Goal: Find specific page/section: Find specific page/section

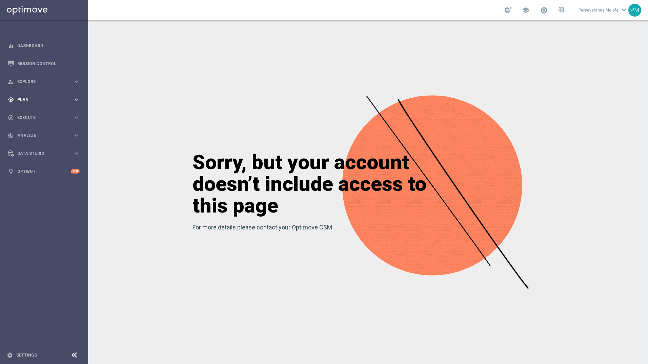
click at [72, 105] on div "gps_fixed Plan keyboard_arrow_right" at bounding box center [43, 100] width 87 height 18
click at [32, 134] on span "Templates" at bounding box center [42, 134] width 48 height 4
click at [30, 144] on link "Optimail" at bounding box center [45, 143] width 49 height 5
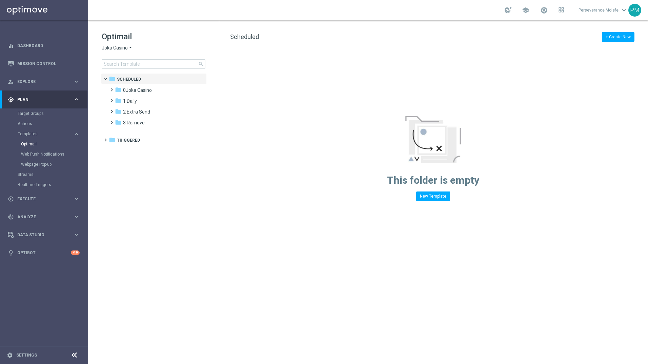
click at [127, 46] on span "Joka Casino" at bounding box center [115, 48] width 26 height 6
click at [117, 108] on div "Le Roi [PERSON_NAME]" at bounding box center [127, 104] width 51 height 8
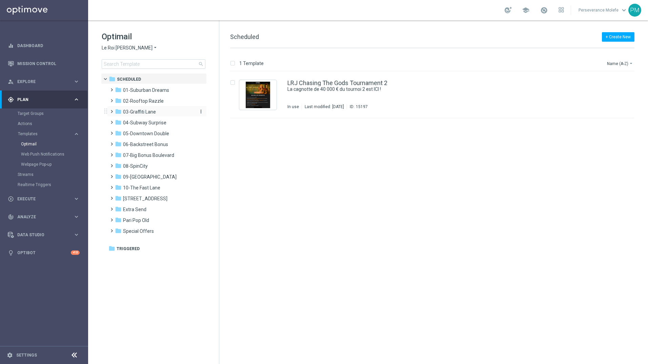
click at [134, 112] on span "03-Graffiti Lane" at bounding box center [139, 112] width 33 height 6
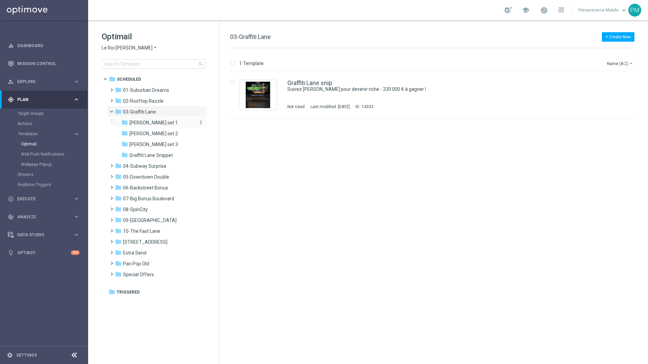
click at [160, 122] on div "folder Graff set 1" at bounding box center [157, 123] width 72 height 8
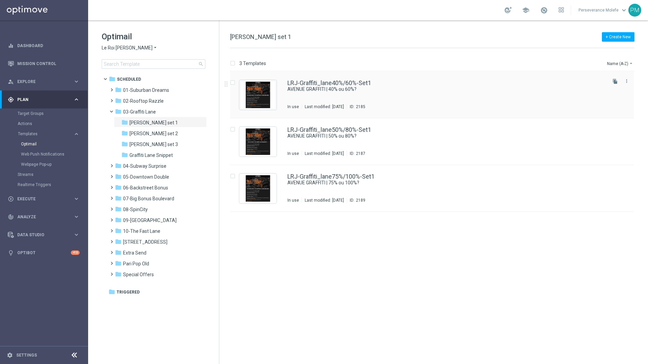
click at [284, 108] on div "LRJ-Graffiti_lane40%/60%-Set1 AVENUE GRAFFITI | 40% ou 60%? In use Last modifie…" at bounding box center [432, 95] width 404 height 47
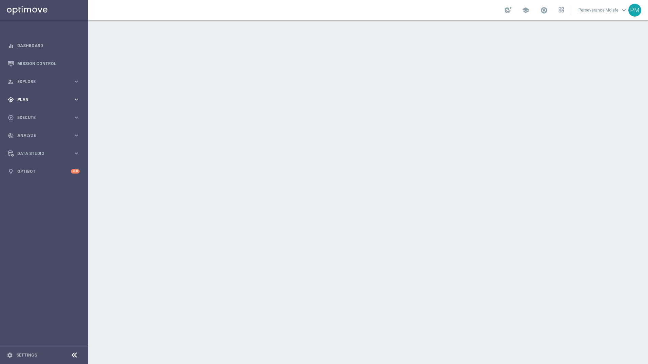
click at [19, 106] on div "gps_fixed Plan keyboard_arrow_right" at bounding box center [43, 100] width 87 height 18
click at [32, 134] on span "Templates" at bounding box center [42, 134] width 48 height 4
click at [35, 142] on link "Optimail" at bounding box center [45, 143] width 49 height 5
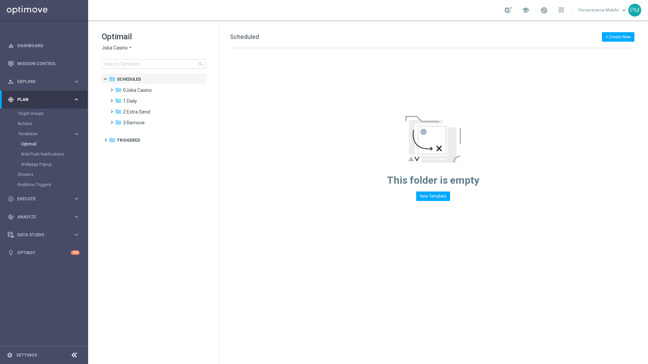
click at [119, 55] on div "Optimail Joka Casino arrow_drop_down × Joka Casino search" at bounding box center [160, 50] width 117 height 38
click at [122, 49] on span "Joka Casino" at bounding box center [115, 48] width 26 height 6
click at [0, 0] on span "Casino Joka" at bounding box center [0, 0] width 0 height 0
click at [141, 102] on span "2 [DATE]" at bounding box center [132, 101] width 18 height 6
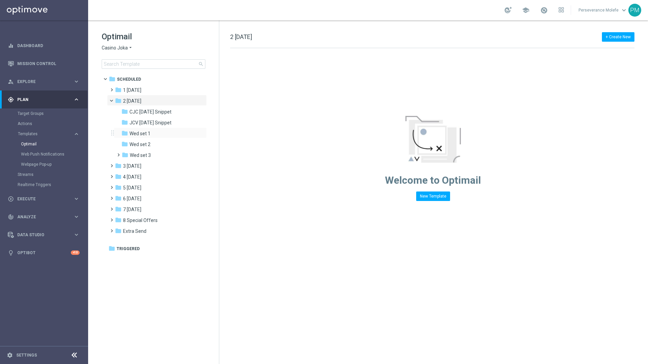
click at [148, 129] on div "folder Wed set 1 more_vert" at bounding box center [160, 132] width 93 height 11
click at [149, 135] on span "Wed set 1" at bounding box center [139, 134] width 21 height 6
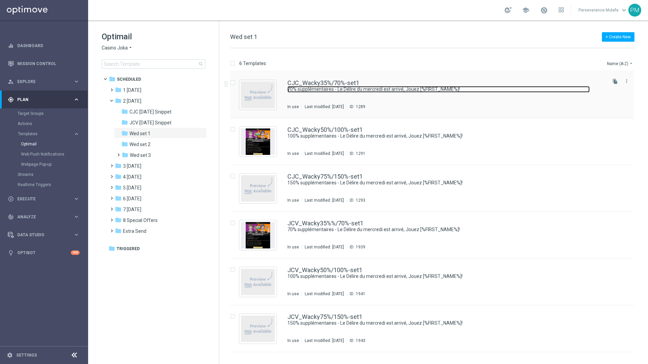
click at [306, 91] on link "70% supplémentaires - Le Délire du mercredi est arrivé, Jouez [%FIRST_NAME%]!" at bounding box center [438, 89] width 302 height 6
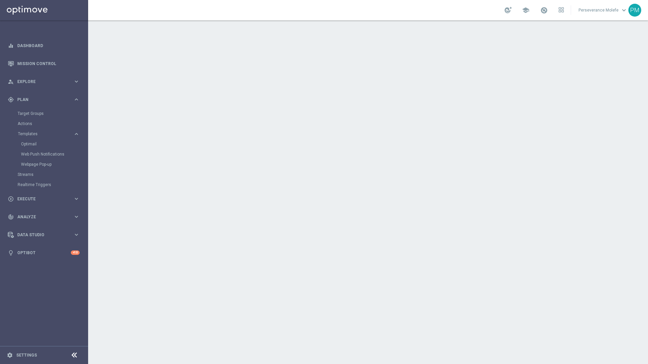
click at [415, 222] on div at bounding box center [368, 192] width 560 height 344
click at [48, 164] on link "Webpage Pop-up" at bounding box center [45, 164] width 49 height 5
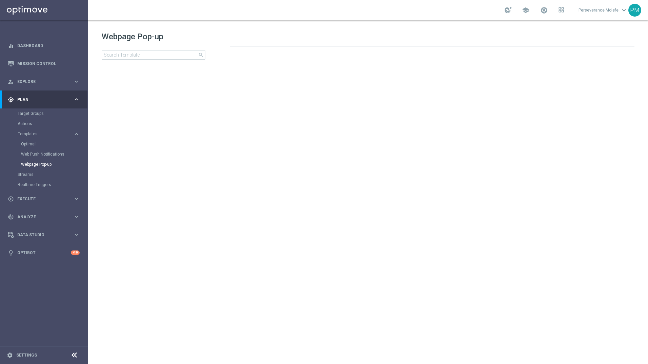
click at [238, 167] on div at bounding box center [434, 193] width 423 height 293
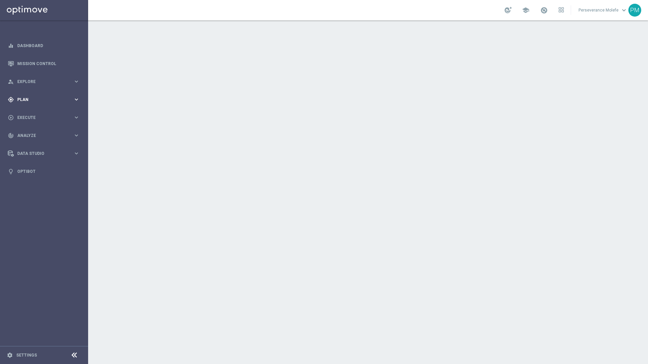
click at [29, 102] on div "gps_fixed Plan" at bounding box center [40, 100] width 65 height 6
click at [32, 134] on link "Templates" at bounding box center [44, 133] width 53 height 5
click at [30, 134] on link "Templates" at bounding box center [44, 133] width 53 height 5
click at [28, 134] on link "Templates" at bounding box center [44, 133] width 53 height 5
click at [37, 132] on link "Templates" at bounding box center [44, 133] width 53 height 5
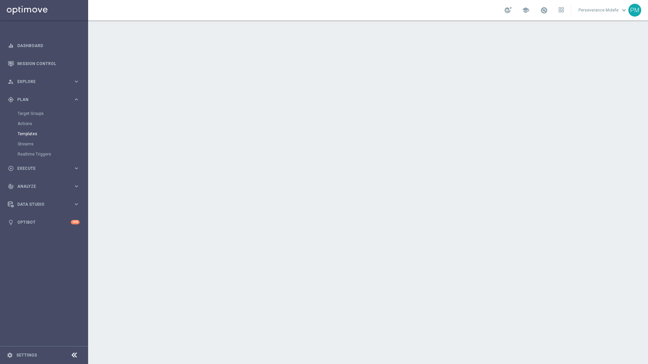
click at [37, 132] on link "Templates" at bounding box center [44, 133] width 53 height 5
click at [27, 134] on link "Templates" at bounding box center [44, 133] width 53 height 5
click at [35, 125] on link "Actions" at bounding box center [44, 123] width 53 height 5
click at [32, 137] on div "Templates" at bounding box center [53, 134] width 70 height 10
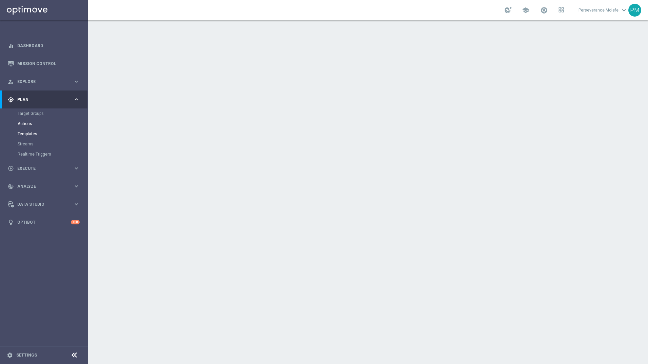
click at [31, 135] on link "Templates" at bounding box center [44, 133] width 53 height 5
click at [35, 47] on link "Dashboard" at bounding box center [48, 46] width 62 height 18
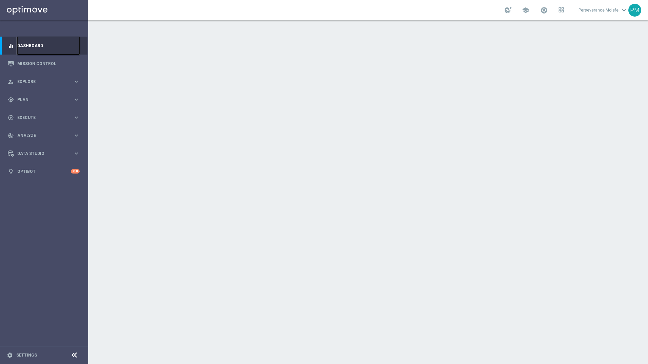
click at [35, 47] on link "Dashboard" at bounding box center [48, 46] width 62 height 18
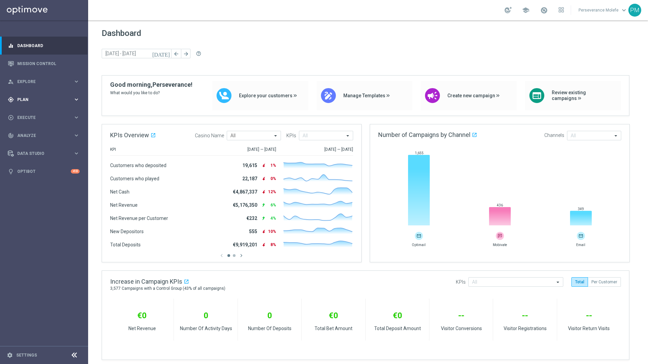
click at [45, 99] on span "Plan" at bounding box center [45, 100] width 56 height 4
click at [38, 134] on span "Templates" at bounding box center [42, 134] width 48 height 4
click at [36, 142] on link "Optimail" at bounding box center [45, 143] width 49 height 5
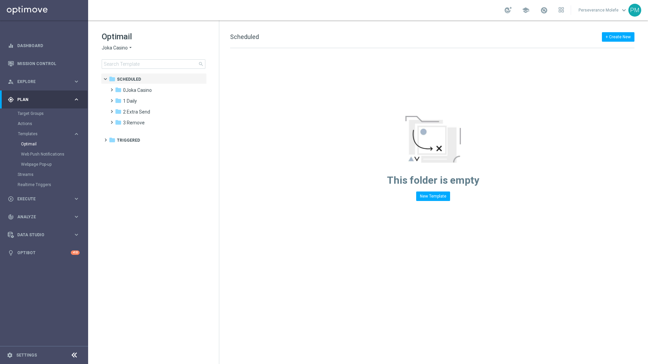
click at [129, 45] on icon "arrow_drop_down" at bounding box center [130, 48] width 5 height 6
click at [0, 0] on span "Casino Joka" at bounding box center [0, 0] width 0 height 0
click at [136, 102] on span "2 [DATE]" at bounding box center [132, 101] width 18 height 6
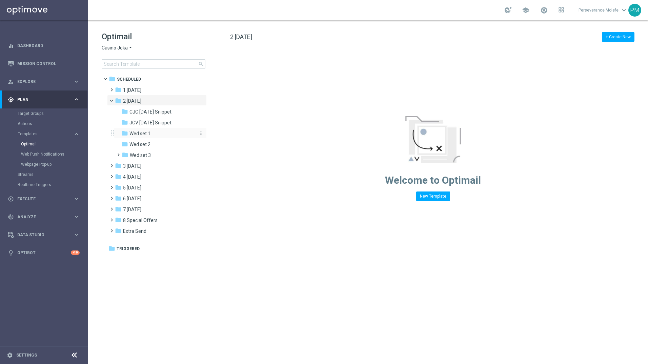
click at [145, 131] on span "Wed set 1" at bounding box center [139, 134] width 21 height 6
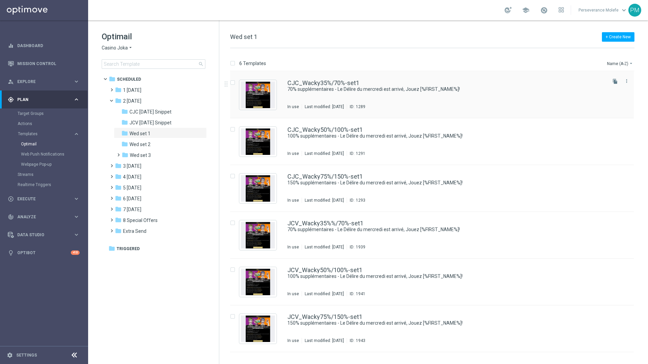
click at [323, 78] on div "CJC_Wacky35%/70%-set1 70% supplémentaires - Le Délire du mercredi est arrivé, J…" at bounding box center [432, 95] width 404 height 47
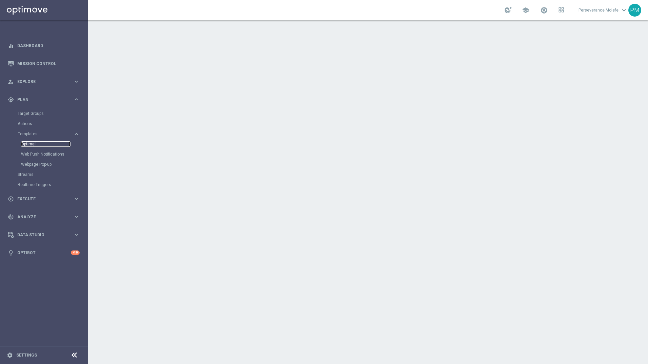
click at [32, 142] on link "Optimail" at bounding box center [45, 143] width 49 height 5
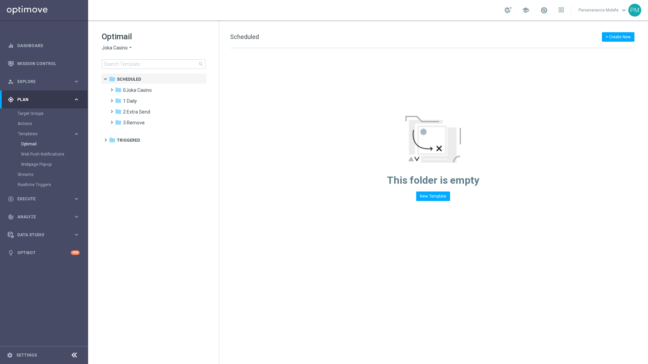
click at [126, 49] on span "Joka Casino" at bounding box center [115, 48] width 26 height 6
click at [0, 0] on span "Casino Joka" at bounding box center [0, 0] width 0 height 0
click at [144, 123] on div "folder 4 [DATE]" at bounding box center [154, 123] width 78 height 8
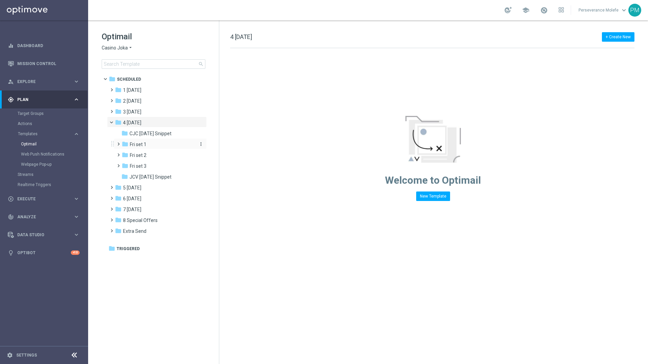
click at [140, 142] on span "Fri set 1" at bounding box center [138, 144] width 17 height 6
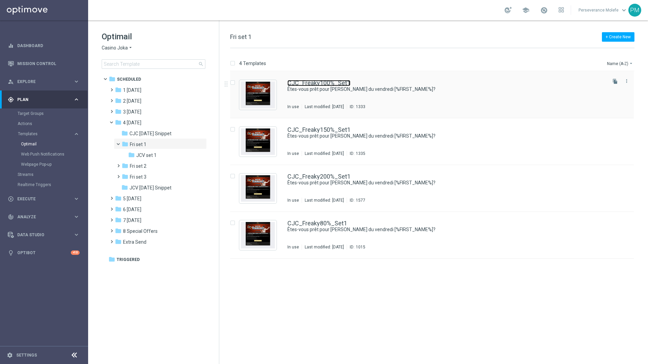
click at [288, 85] on link "CJC_Freaky100%_Set1" at bounding box center [318, 83] width 63 height 6
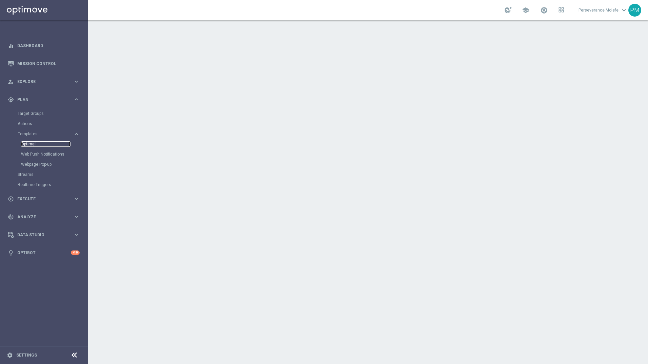
click at [36, 144] on link "Optimail" at bounding box center [45, 143] width 49 height 5
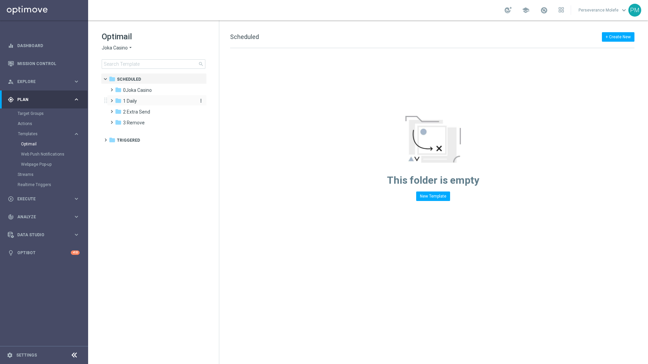
click at [144, 101] on div "folder 1 Daily" at bounding box center [154, 101] width 78 height 8
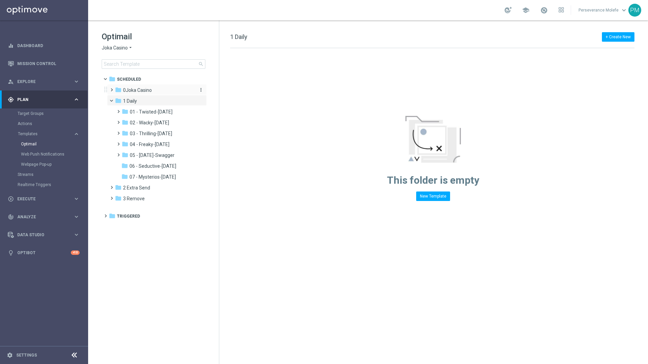
click at [147, 91] on span "0Joka Casino" at bounding box center [137, 90] width 29 height 6
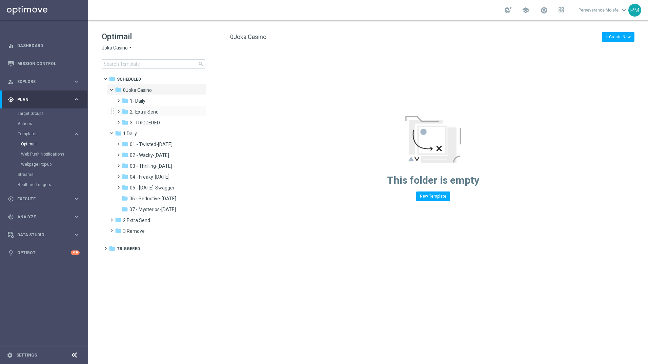
click at [146, 107] on div "folder 2- Extra Send more_vert" at bounding box center [160, 111] width 93 height 11
click at [148, 102] on div "folder 1- Daily" at bounding box center [158, 101] width 72 height 8
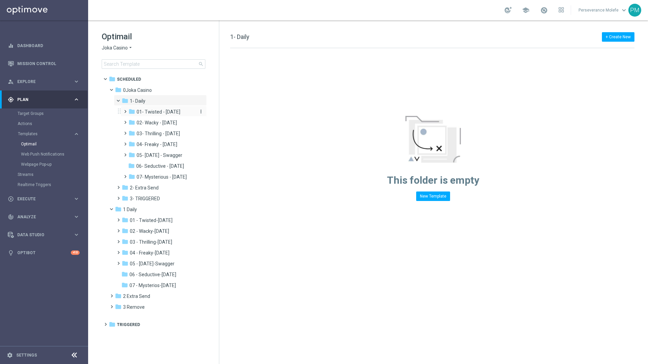
click at [156, 114] on span "01- Twisted - [DATE]" at bounding box center [159, 112] width 44 height 6
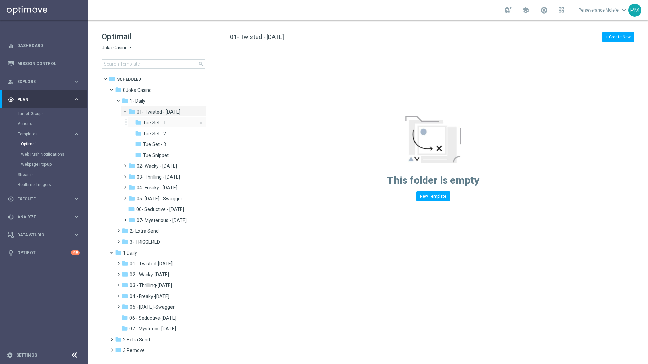
click at [158, 126] on div "folder Tue Set - 1" at bounding box center [165, 123] width 61 height 8
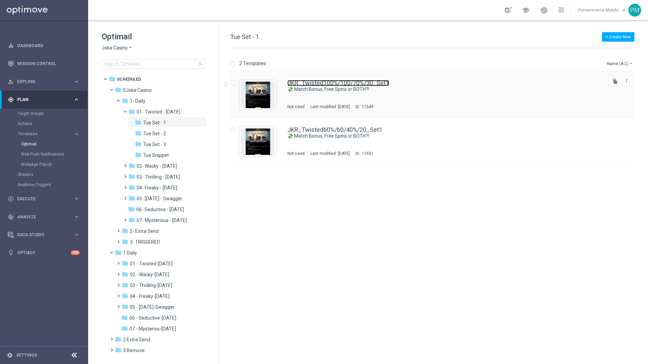
click at [326, 81] on link "JKR_Twisted100%/100/70%/30_Set1" at bounding box center [338, 83] width 102 height 6
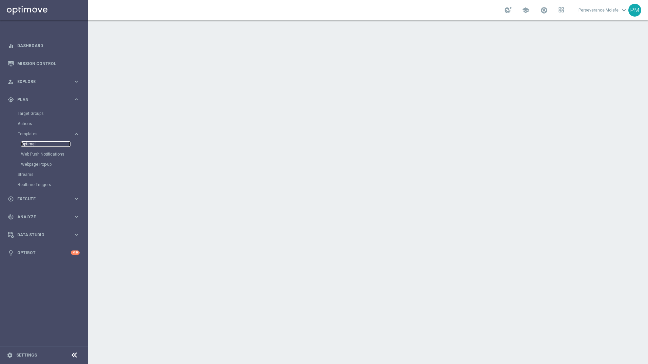
click at [36, 145] on link "Optimail" at bounding box center [45, 143] width 49 height 5
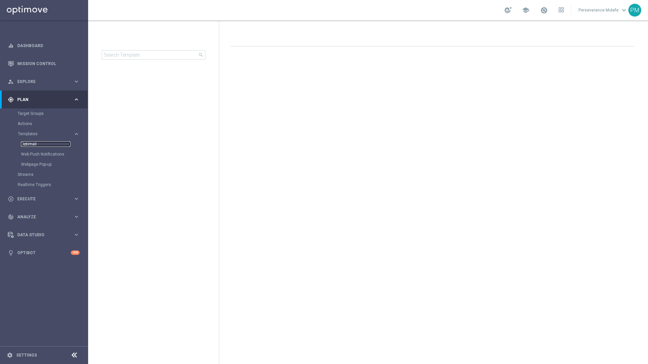
click at [35, 144] on link "Optimail" at bounding box center [45, 143] width 49 height 5
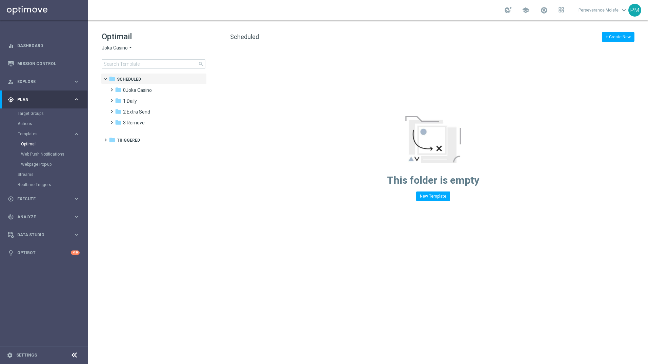
click at [127, 47] on span "Joka Casino" at bounding box center [115, 48] width 26 height 6
click at [0, 0] on span "Le Roi [PERSON_NAME]" at bounding box center [0, 0] width 0 height 0
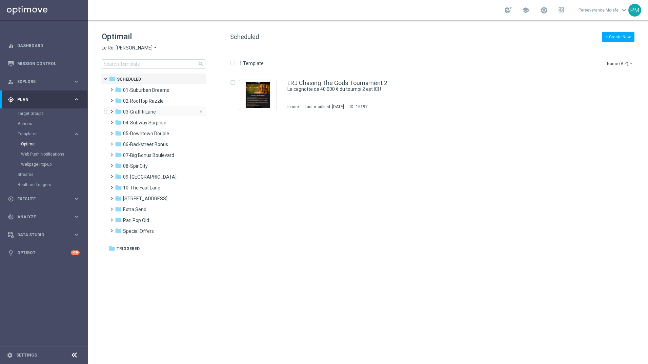
click at [143, 114] on span "03-Graffiti Lane" at bounding box center [139, 112] width 33 height 6
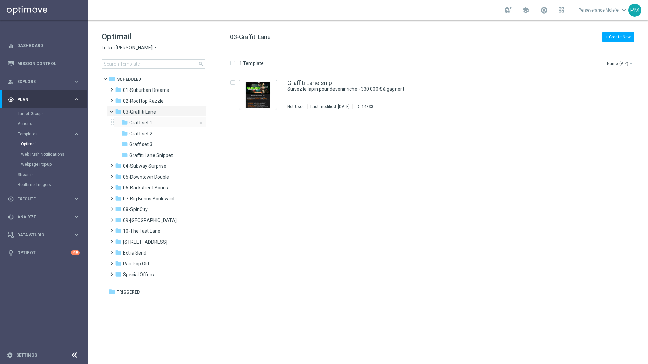
click at [152, 121] on div "folder Graff set 1" at bounding box center [157, 123] width 72 height 8
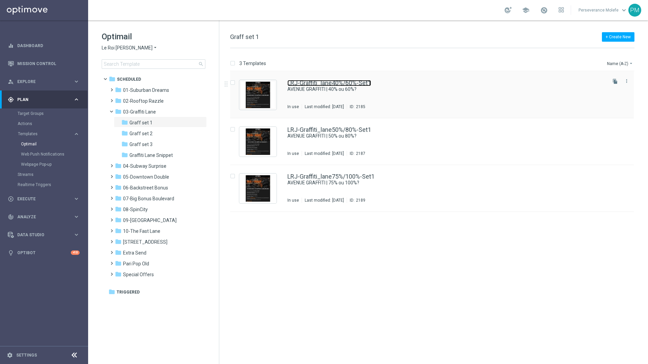
click at [341, 82] on link "LRJ-Graffiti_lane40%/60%-Set1" at bounding box center [329, 83] width 84 height 6
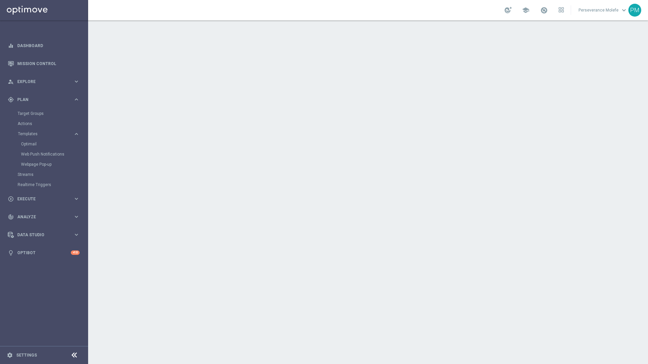
click at [509, 48] on div at bounding box center [368, 192] width 560 height 344
